Goal: Book appointment/travel/reservation

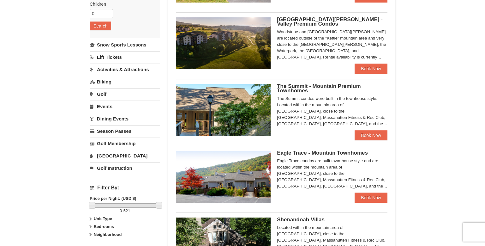
scroll to position [116, 0]
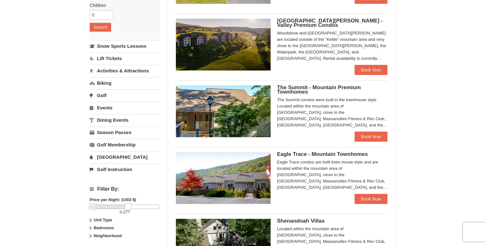
drag, startPoint x: 158, startPoint y: 206, endPoint x: 127, endPoint y: 205, distance: 31.0
click at [127, 205] on link at bounding box center [128, 206] width 6 height 6
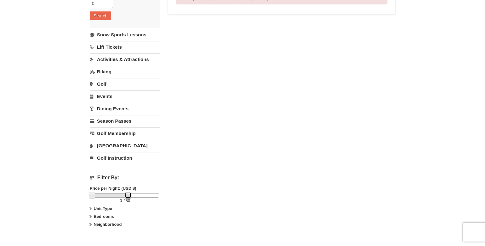
scroll to position [129, 0]
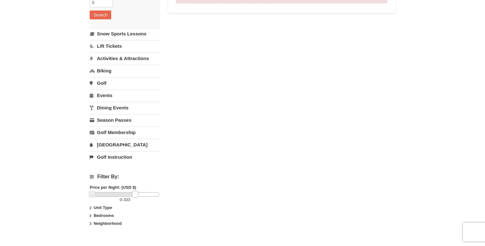
drag, startPoint x: 129, startPoint y: 193, endPoint x: 137, endPoint y: 194, distance: 8.1
click at [137, 194] on link at bounding box center [135, 194] width 6 height 6
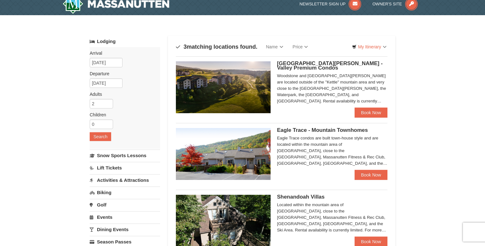
scroll to position [0, 0]
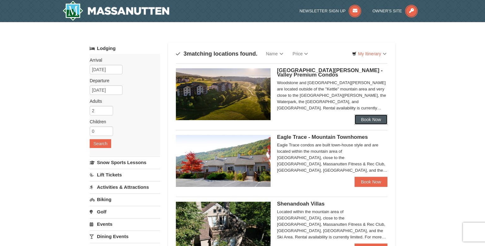
click at [375, 120] on link "Book Now" at bounding box center [371, 119] width 33 height 10
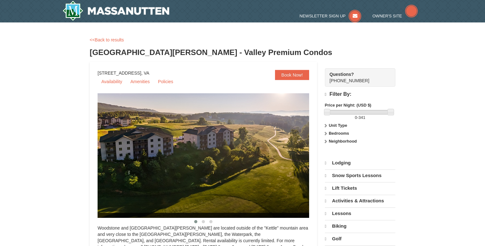
select select "9"
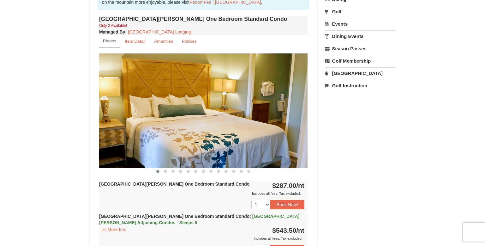
scroll to position [216, 0]
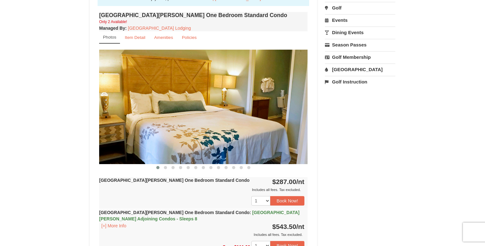
click at [292, 112] on img at bounding box center [203, 107] width 209 height 114
click at [164, 166] on span at bounding box center [165, 167] width 3 height 3
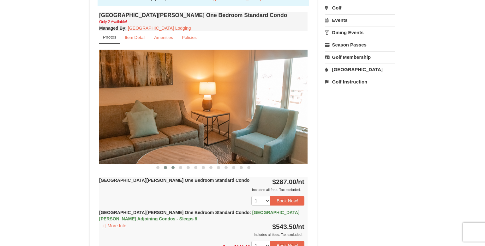
click at [173, 167] on span at bounding box center [173, 167] width 3 height 3
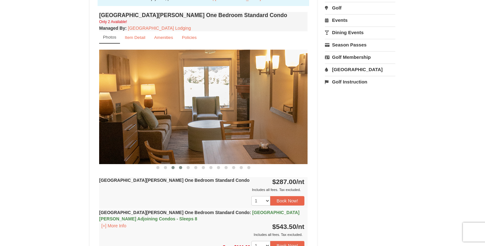
click at [181, 167] on span at bounding box center [180, 167] width 3 height 3
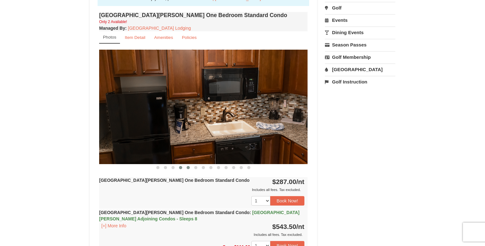
click at [189, 168] on span at bounding box center [188, 167] width 3 height 3
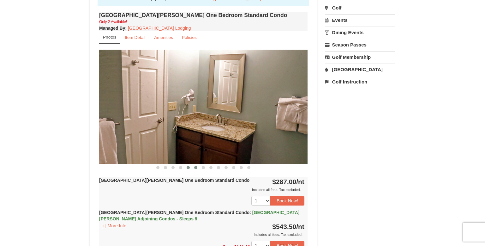
click at [196, 167] on span at bounding box center [195, 167] width 3 height 3
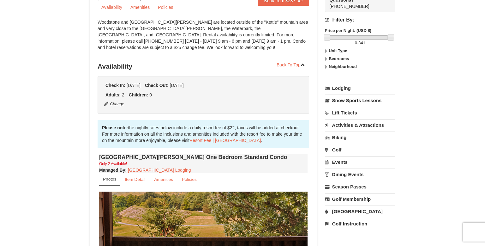
scroll to position [75, 0]
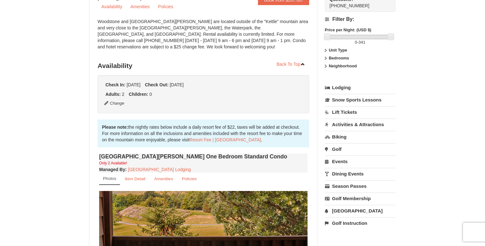
click at [345, 125] on link "Activities & Attractions" at bounding box center [360, 124] width 70 height 12
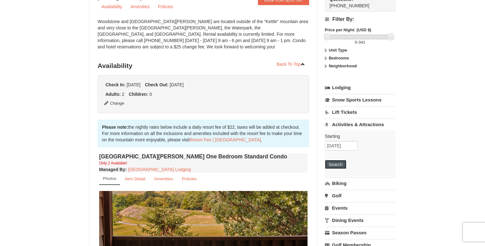
click at [332, 163] on button "Search" at bounding box center [335, 164] width 21 height 9
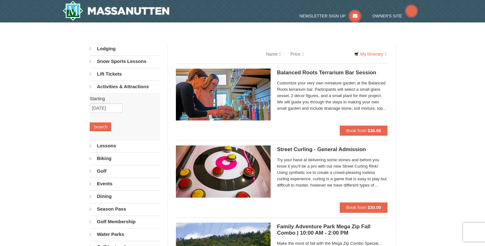
select select "9"
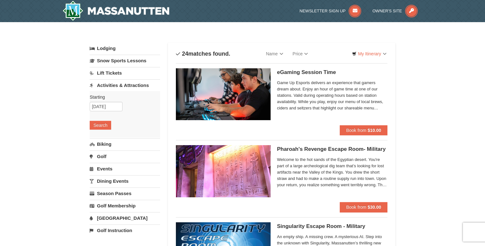
click at [108, 169] on link "Events" at bounding box center [125, 169] width 70 height 12
click at [109, 142] on input "09/26/2025" at bounding box center [106, 143] width 33 height 9
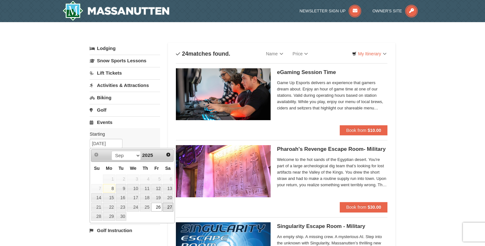
click at [170, 206] on link "27" at bounding box center [168, 207] width 11 height 9
type input "[DATE]"
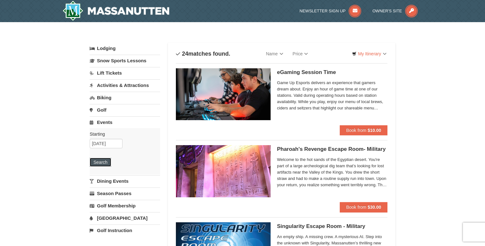
click at [98, 163] on button "Search" at bounding box center [100, 162] width 21 height 9
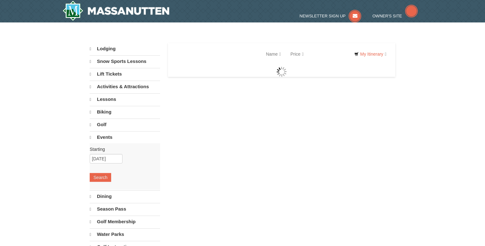
select select "9"
